Goal: Task Accomplishment & Management: Manage account settings

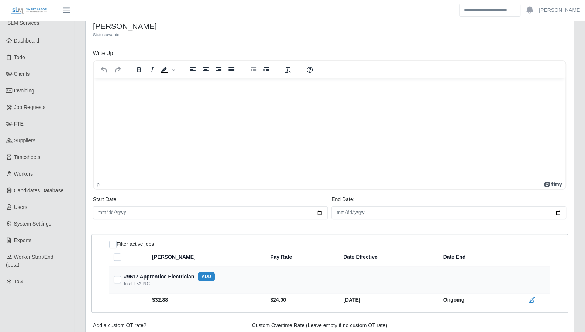
scroll to position [6, 0]
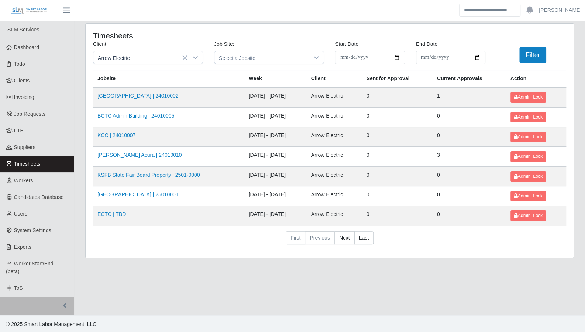
click at [185, 174] on link "KSFB State Fair Board Property | 2501-0000" at bounding box center [148, 175] width 103 height 6
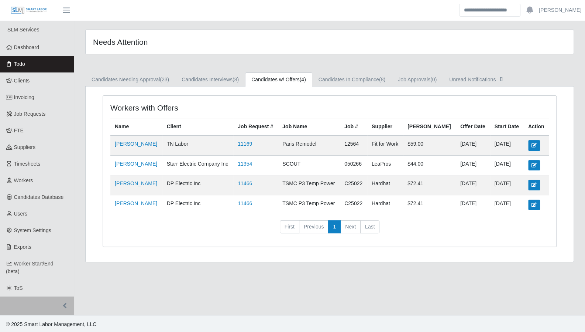
click at [33, 54] on link "Dashboard" at bounding box center [37, 47] width 74 height 17
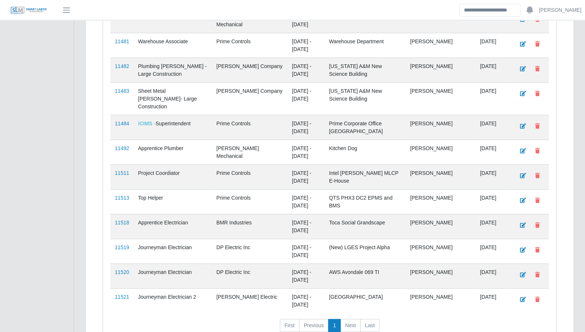
scroll to position [1214, 0]
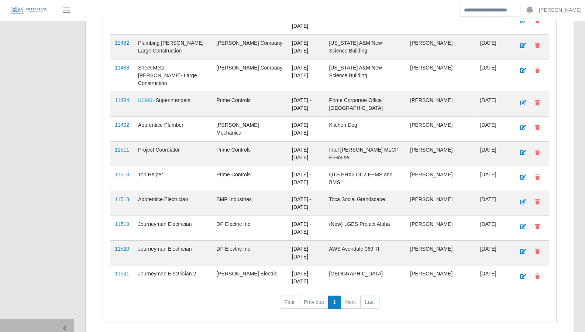
click at [123, 270] on link "11521" at bounding box center [122, 273] width 14 height 6
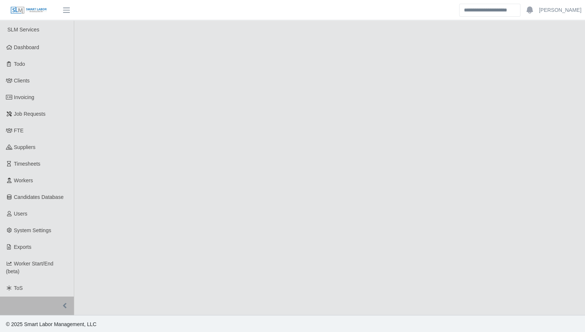
select select "****"
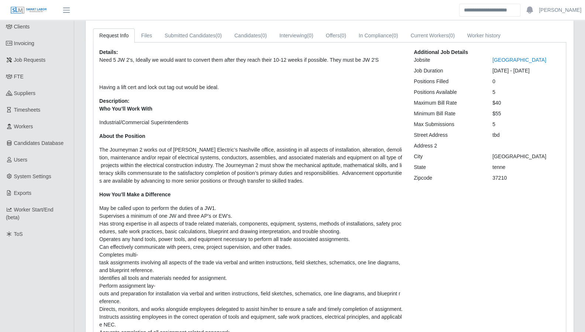
scroll to position [35, 0]
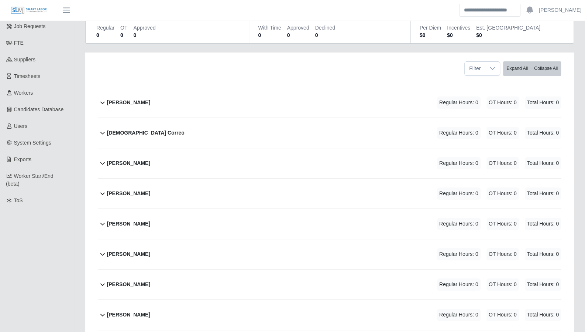
scroll to position [88, 0]
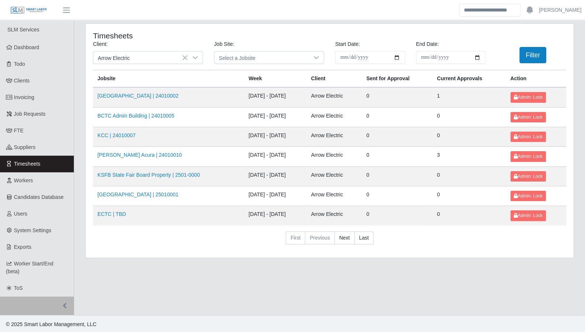
click at [156, 153] on link "Neill Huffman Acura | 24010010" at bounding box center [139, 155] width 85 height 6
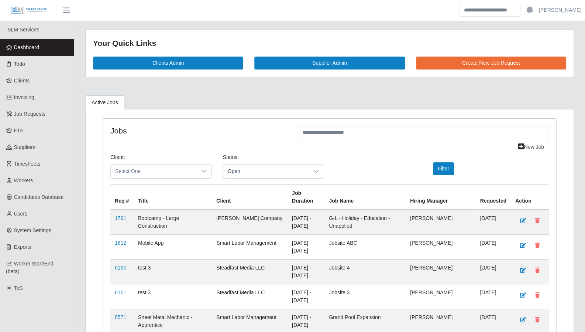
click at [27, 44] on span "Dashboard" at bounding box center [26, 47] width 25 height 6
click at [44, 66] on link "Todo" at bounding box center [37, 64] width 74 height 17
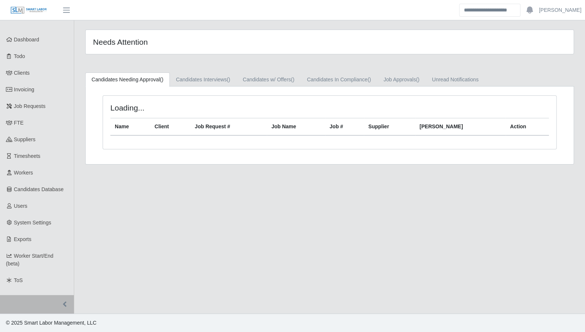
scroll to position [1, 0]
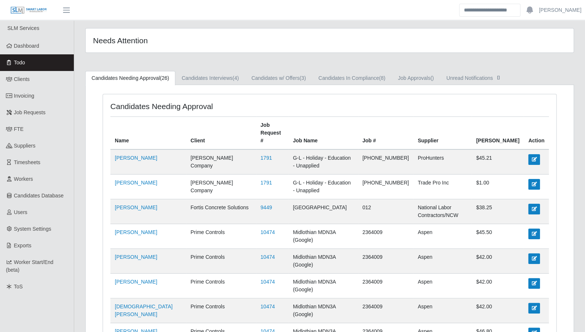
click at [571, 79] on ul "Candidates Needing Approval (26) Candidates Interviews (4) Candidates w/ Offers…" at bounding box center [329, 78] width 489 height 14
click at [41, 47] on link "Dashboard" at bounding box center [37, 46] width 74 height 17
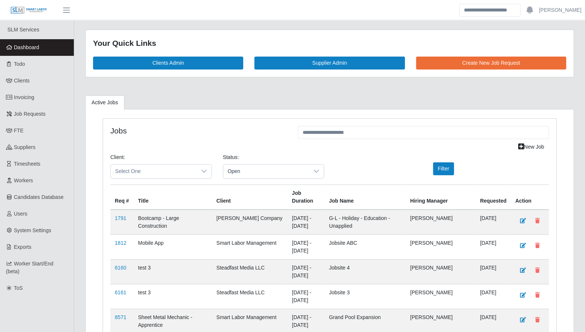
click at [251, 133] on h4 "Jobs" at bounding box center [198, 130] width 177 height 9
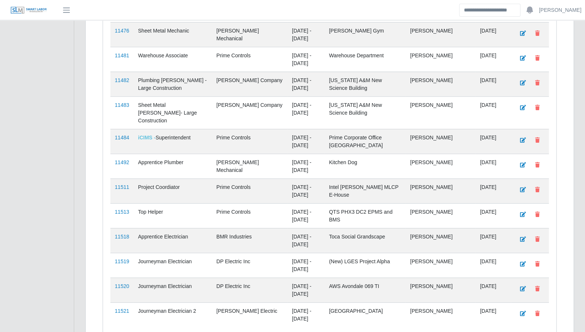
scroll to position [1176, 0]
click at [120, 308] on link "11521" at bounding box center [122, 311] width 14 height 6
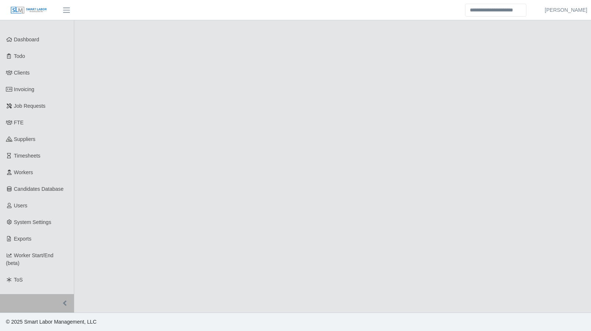
select select "****"
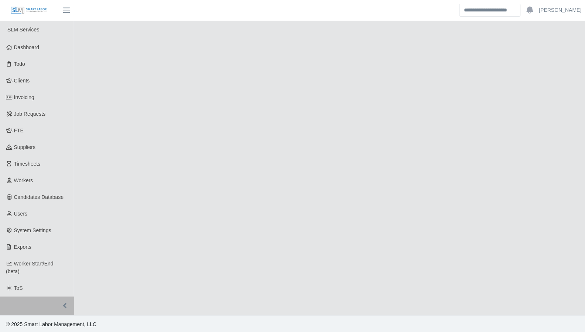
select select "****"
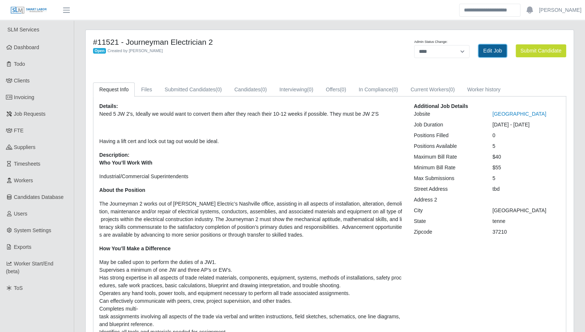
click at [489, 51] on link "Edit Job" at bounding box center [493, 50] width 28 height 13
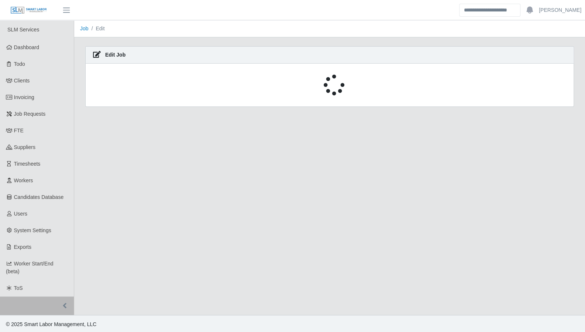
select select "****"
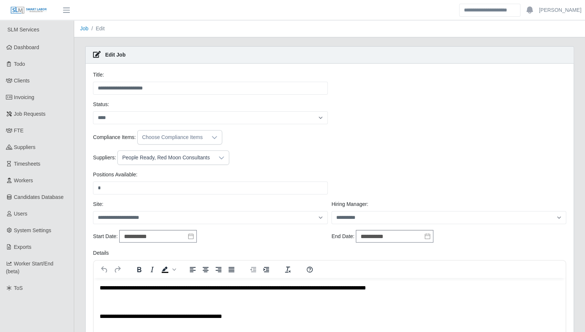
click at [219, 157] on icon at bounding box center [222, 158] width 6 height 6
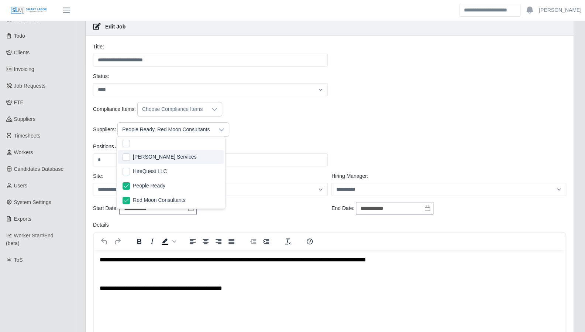
scroll to position [35, 0]
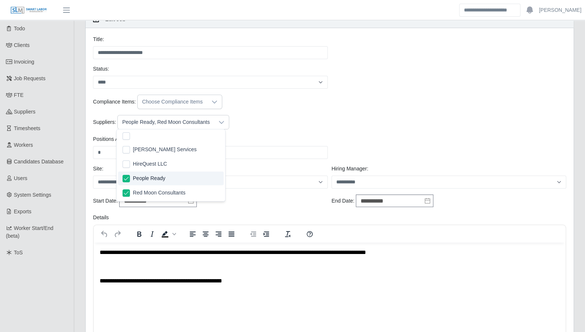
click at [316, 113] on div "Compliance Items: Choose Compliance Items" at bounding box center [329, 105] width 477 height 20
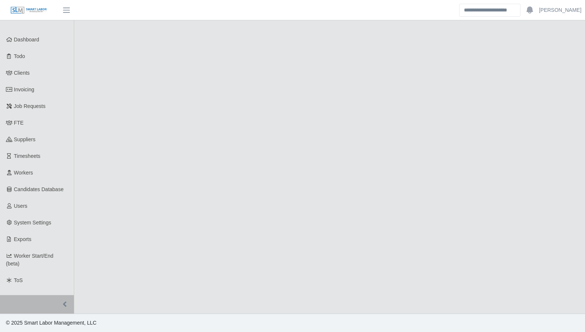
select select "****"
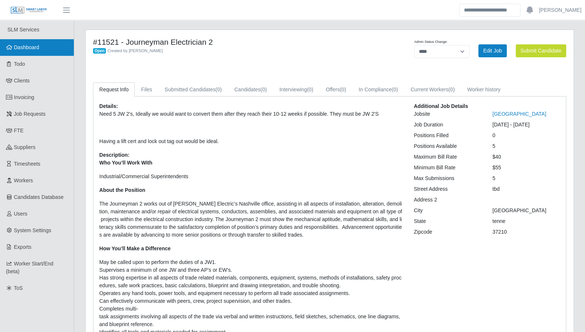
click at [25, 47] on span "Dashboard" at bounding box center [26, 47] width 25 height 6
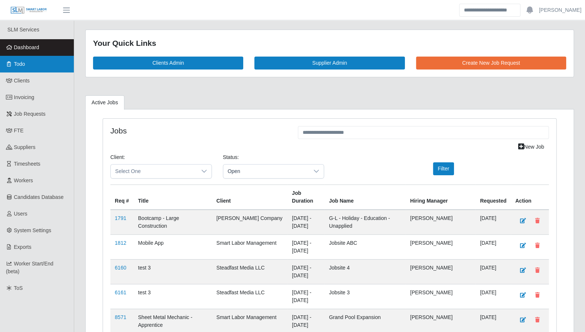
click at [44, 60] on link "Todo" at bounding box center [37, 64] width 74 height 17
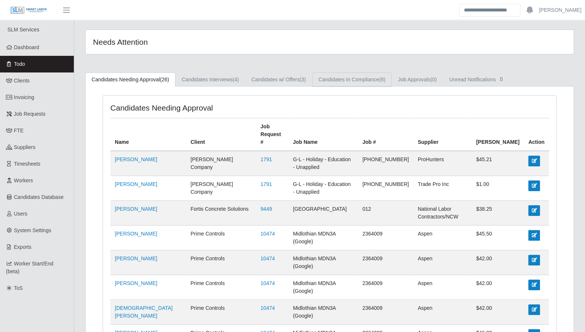
click at [348, 76] on link "Candidates In Compliance (8)" at bounding box center [351, 79] width 79 height 14
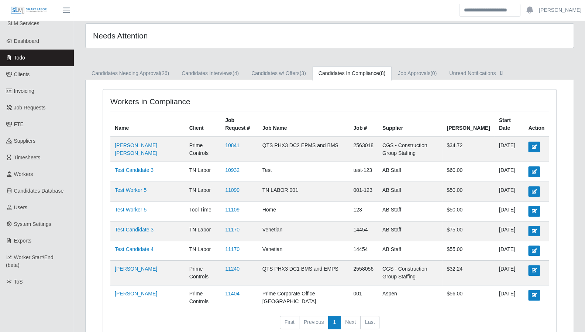
scroll to position [6, 0]
click at [37, 42] on span "Dashboard" at bounding box center [26, 41] width 25 height 6
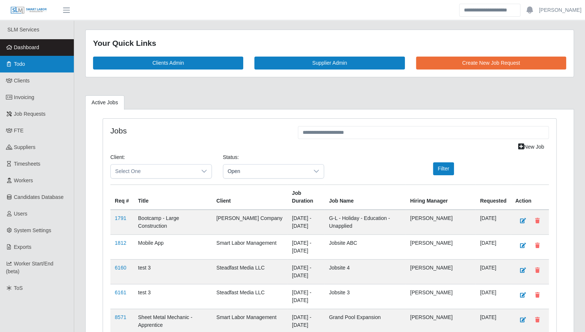
click at [47, 64] on link "Todo" at bounding box center [37, 64] width 74 height 17
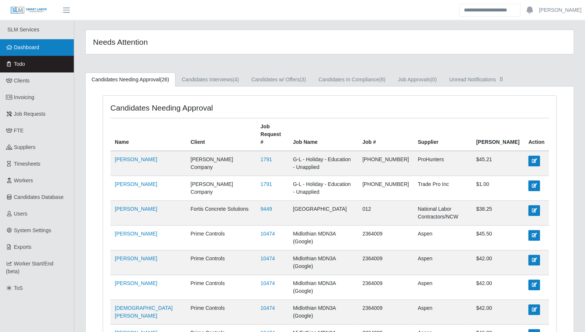
click at [44, 47] on link "Dashboard" at bounding box center [37, 47] width 74 height 17
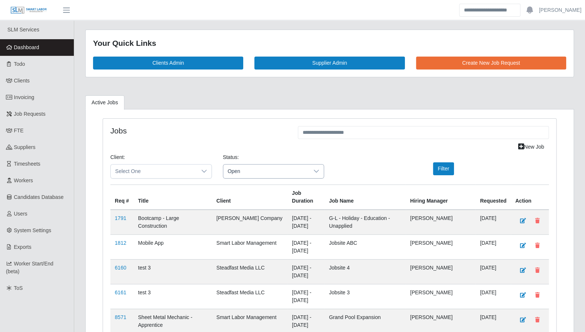
click at [253, 167] on span "Open" at bounding box center [266, 171] width 86 height 14
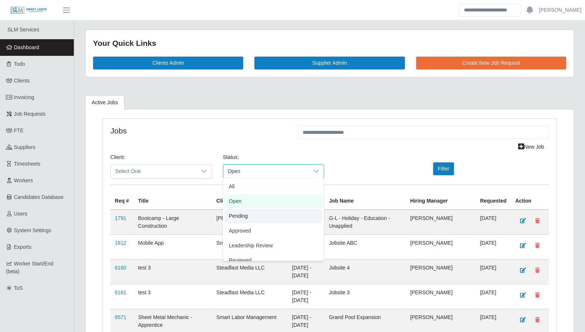
click at [244, 218] on span "Pending" at bounding box center [238, 216] width 19 height 8
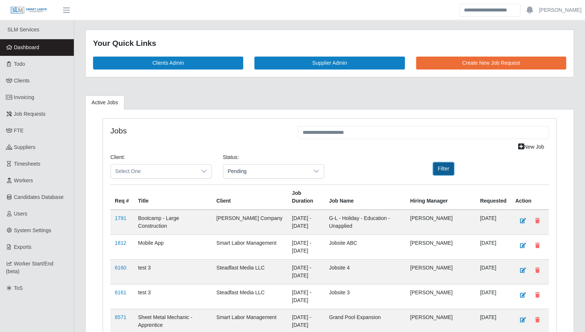
click at [441, 170] on button "Filter" at bounding box center [443, 168] width 21 height 13
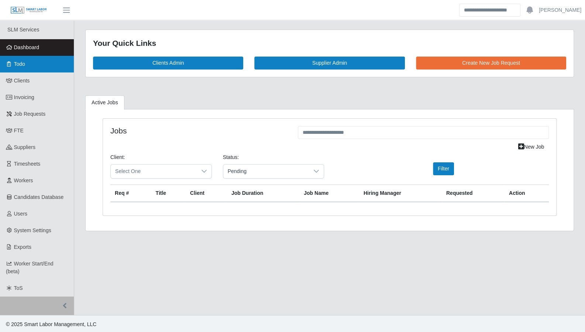
click at [30, 66] on link "Todo" at bounding box center [37, 64] width 74 height 17
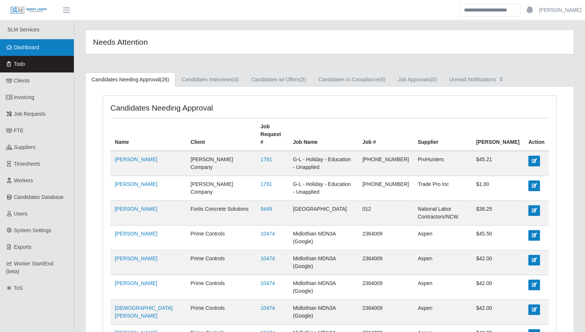
click at [30, 50] on span "Dashboard" at bounding box center [26, 47] width 25 height 6
